Goal: Check status

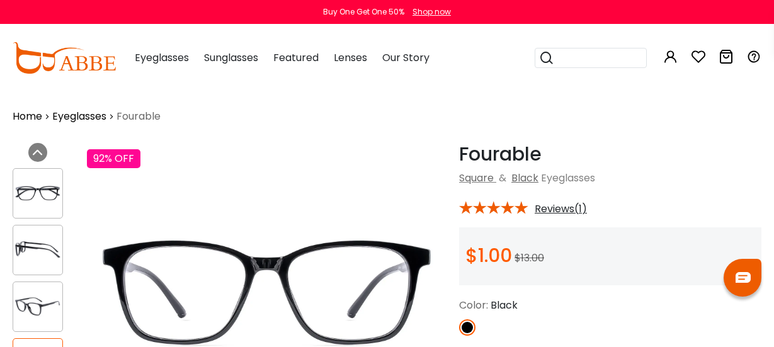
click at [39, 175] on div at bounding box center [38, 193] width 50 height 50
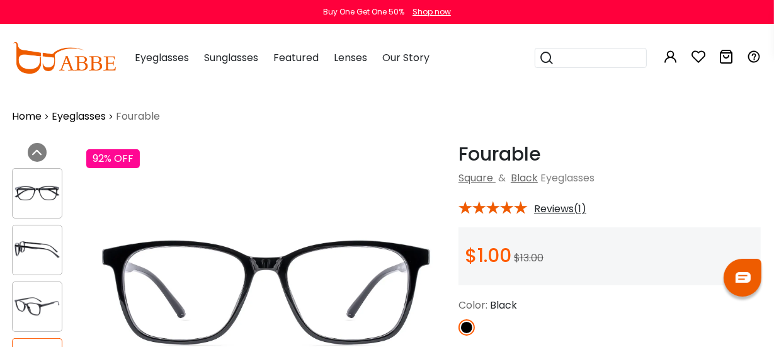
click at [50, 228] on div at bounding box center [37, 250] width 50 height 50
click at [32, 190] on img at bounding box center [37, 193] width 49 height 25
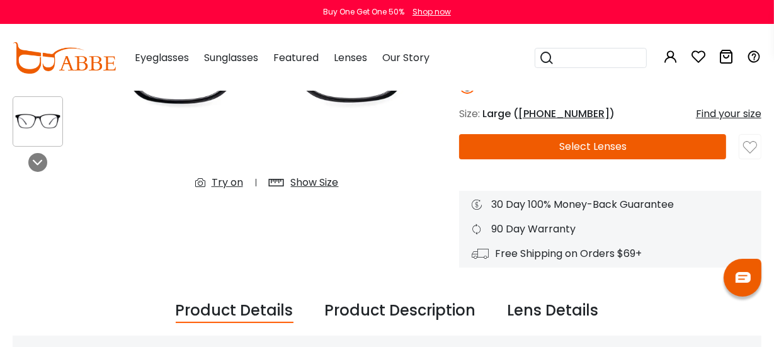
scroll to position [255, 0]
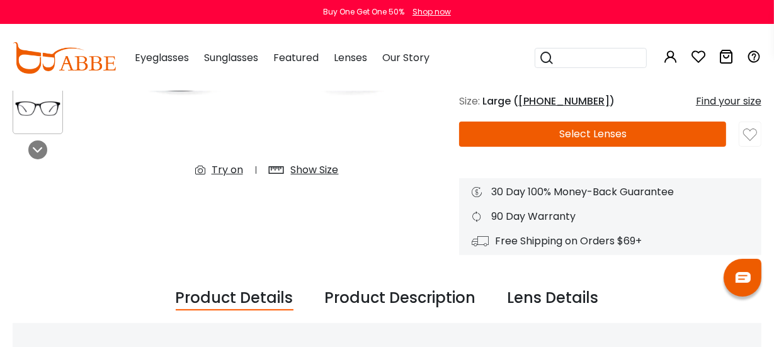
click at [0, 0] on button "Later" at bounding box center [0, 0] width 0 height 0
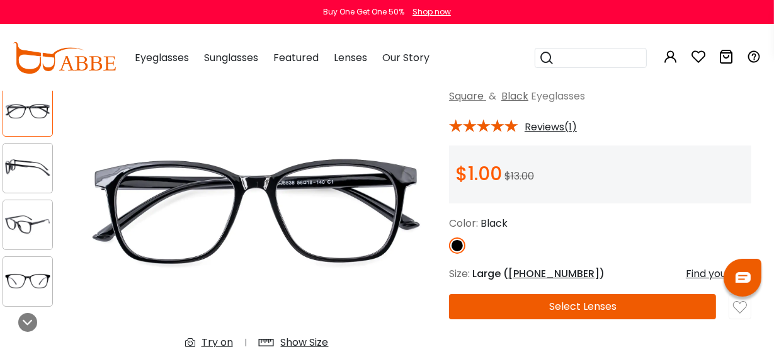
scroll to position [81, 10]
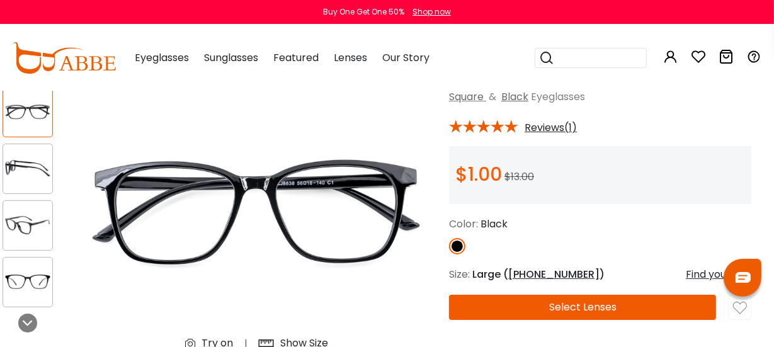
click at [42, 222] on img at bounding box center [27, 225] width 49 height 25
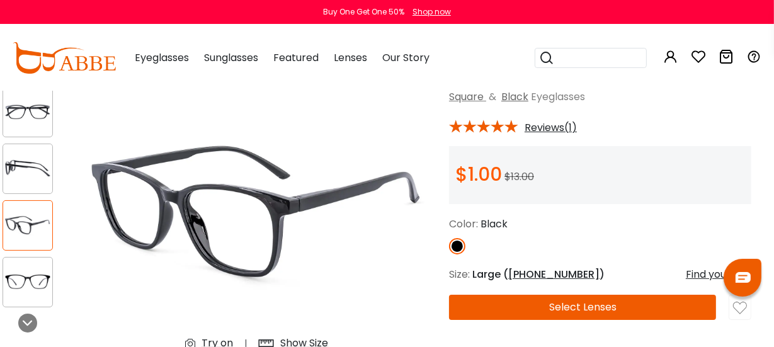
click at [24, 297] on div at bounding box center [28, 282] width 50 height 50
click at [32, 279] on img at bounding box center [27, 282] width 49 height 25
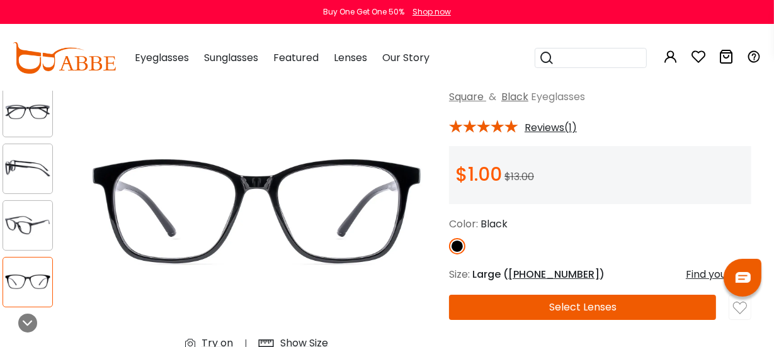
click at [25, 120] on img at bounding box center [27, 112] width 49 height 25
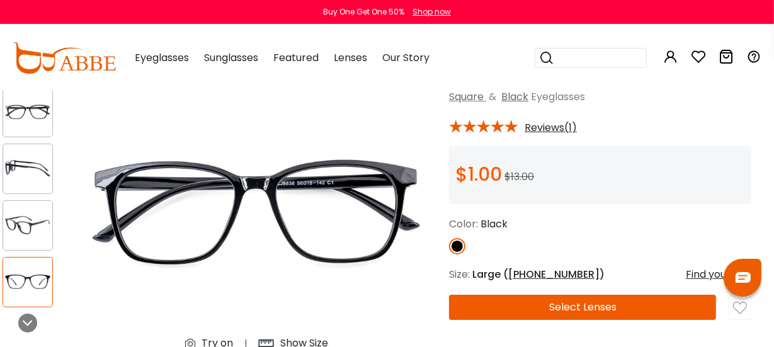
scroll to position [81, 8]
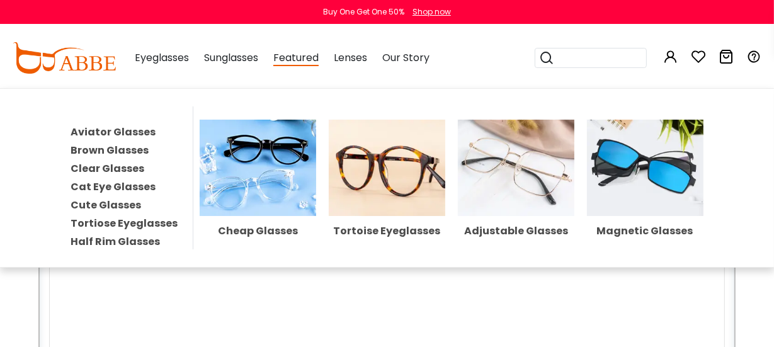
click at [289, 158] on img at bounding box center [258, 168] width 117 height 96
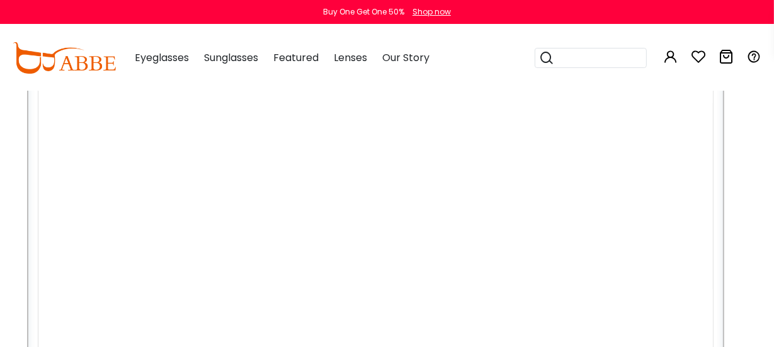
scroll to position [30, 11]
